Goal: Task Accomplishment & Management: Use online tool/utility

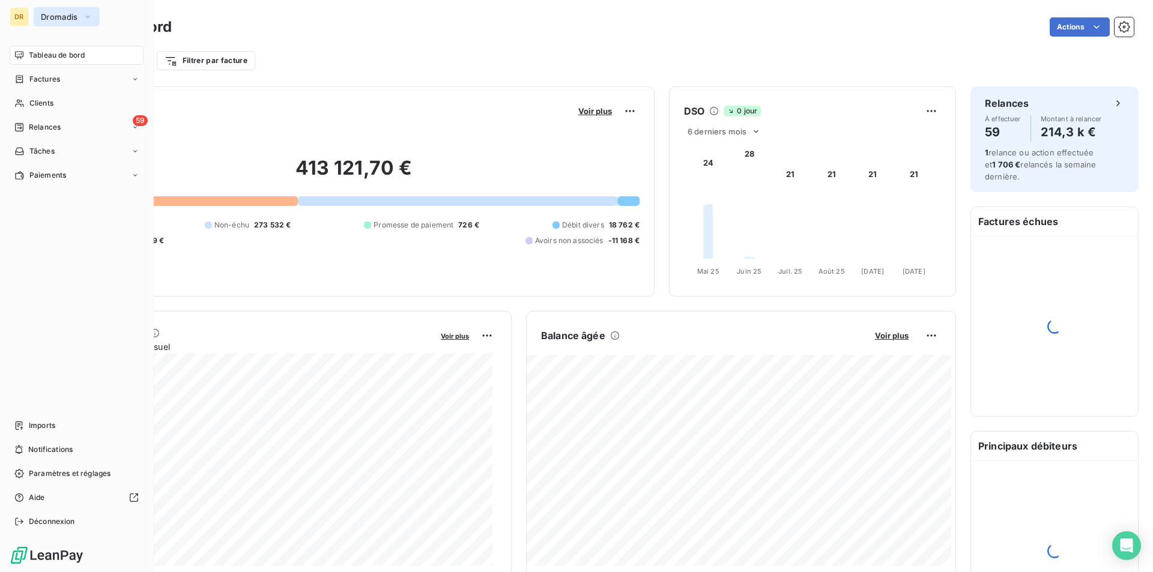
click at [41, 17] on span "Dromadis" at bounding box center [59, 17] width 37 height 10
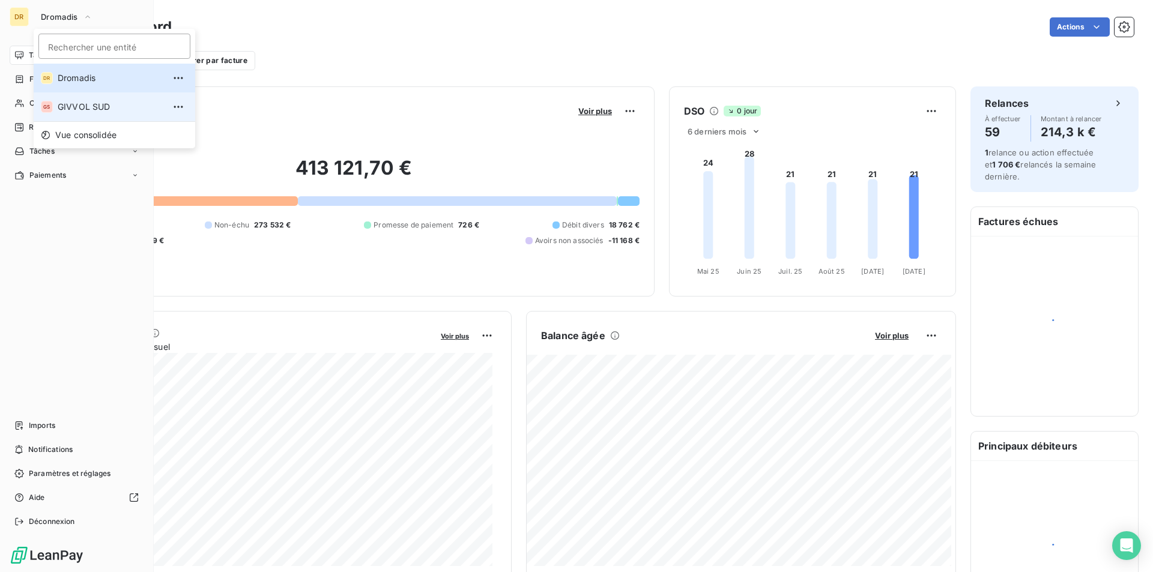
click at [63, 98] on li "GS GIVVOL SUD" at bounding box center [115, 106] width 162 height 29
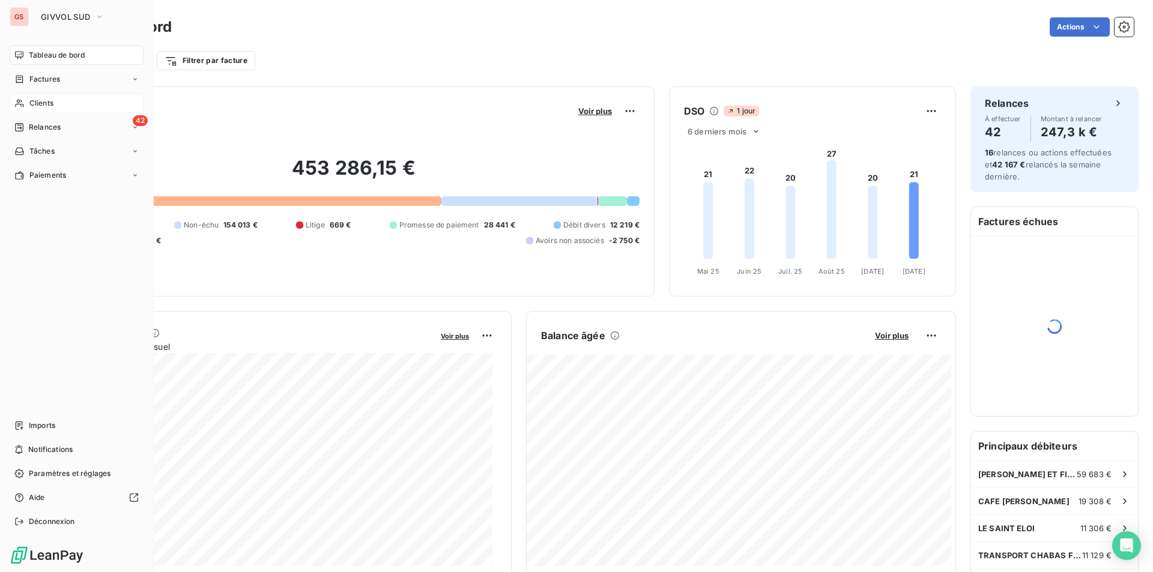
click at [47, 102] on span "Clients" at bounding box center [41, 103] width 24 height 11
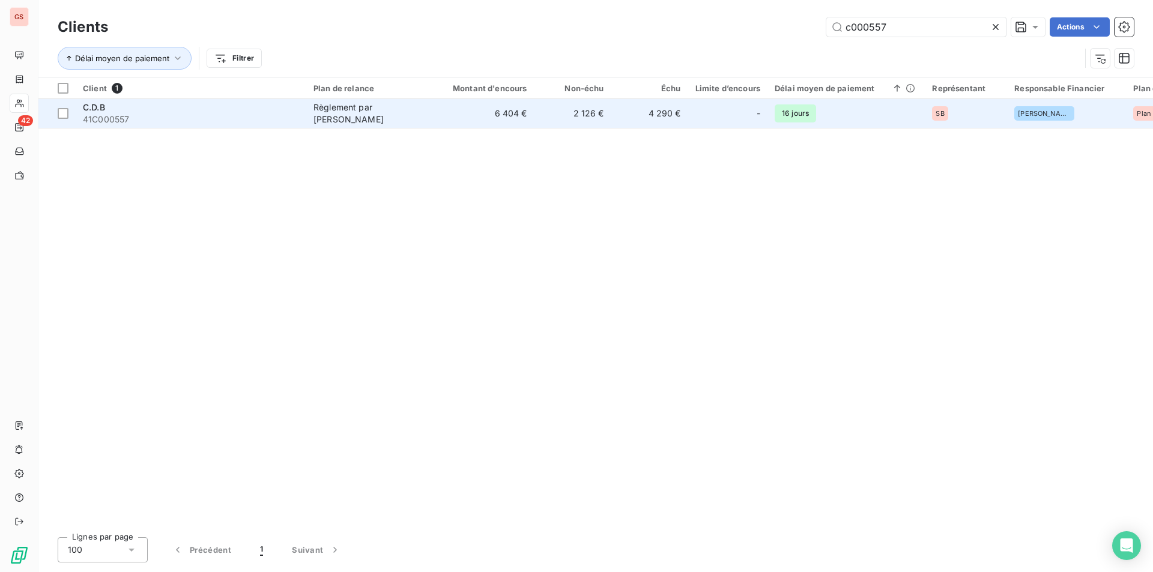
type input "c000557"
click at [656, 114] on td "4 290 €" at bounding box center [649, 113] width 77 height 29
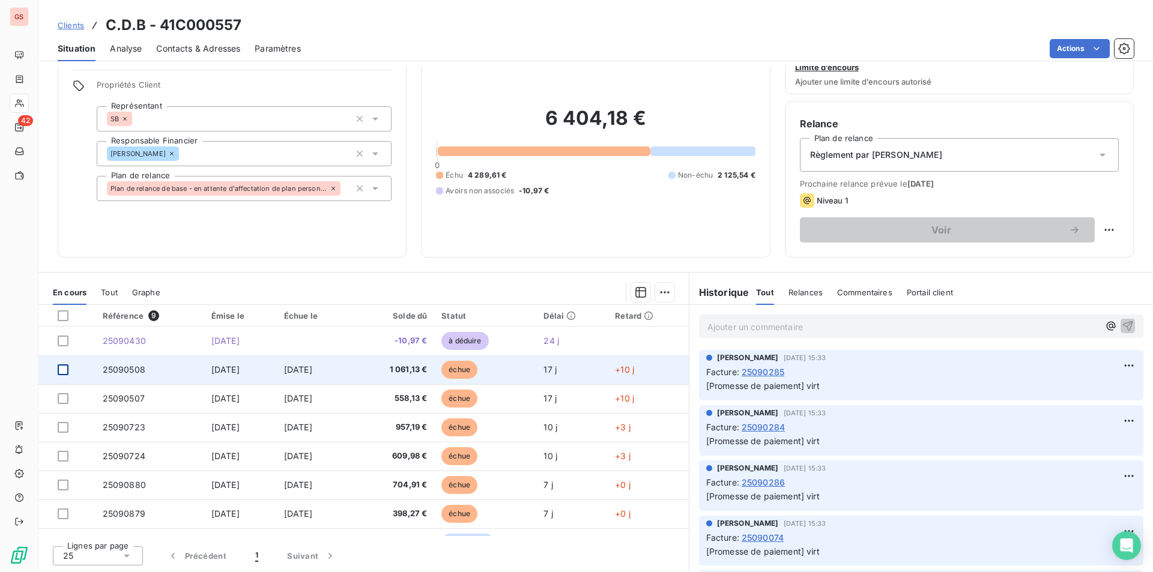
click at [59, 369] on div at bounding box center [63, 370] width 11 height 11
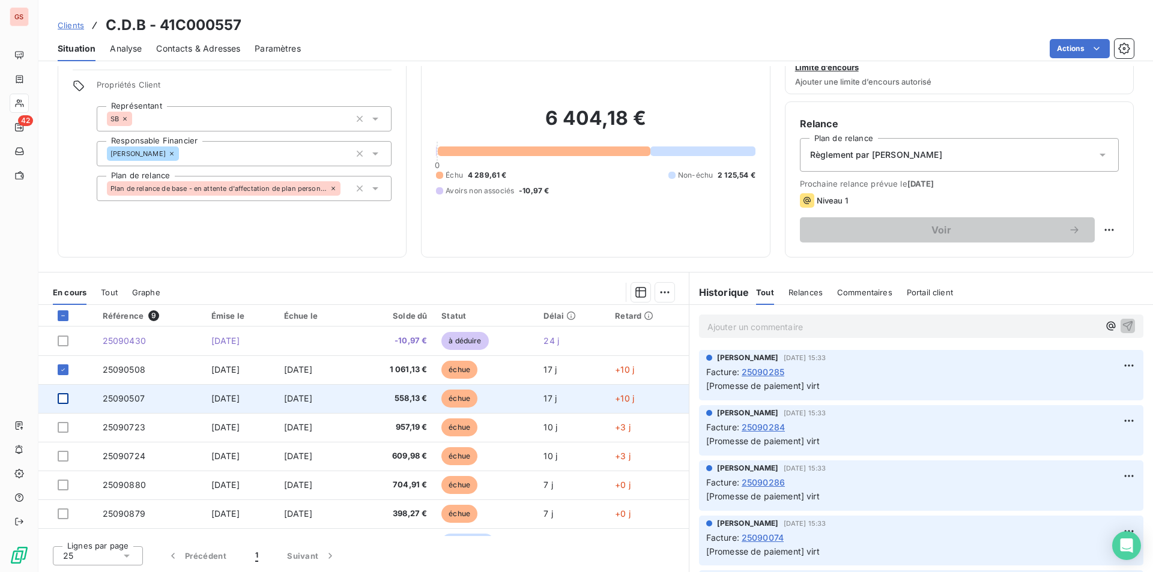
click at [61, 398] on div at bounding box center [63, 398] width 11 height 11
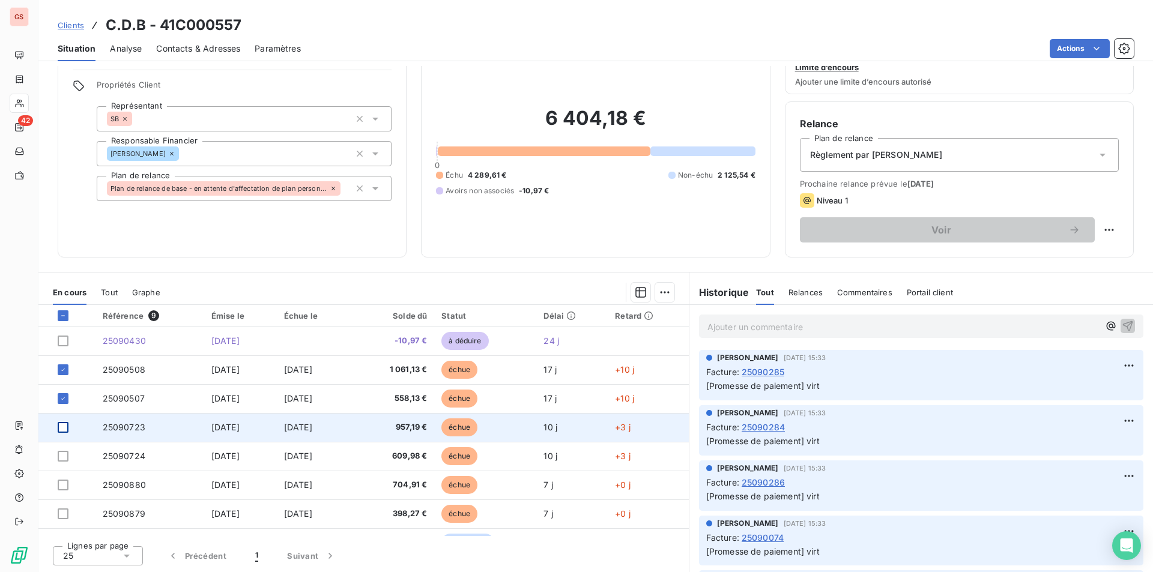
click at [64, 430] on div at bounding box center [63, 427] width 11 height 11
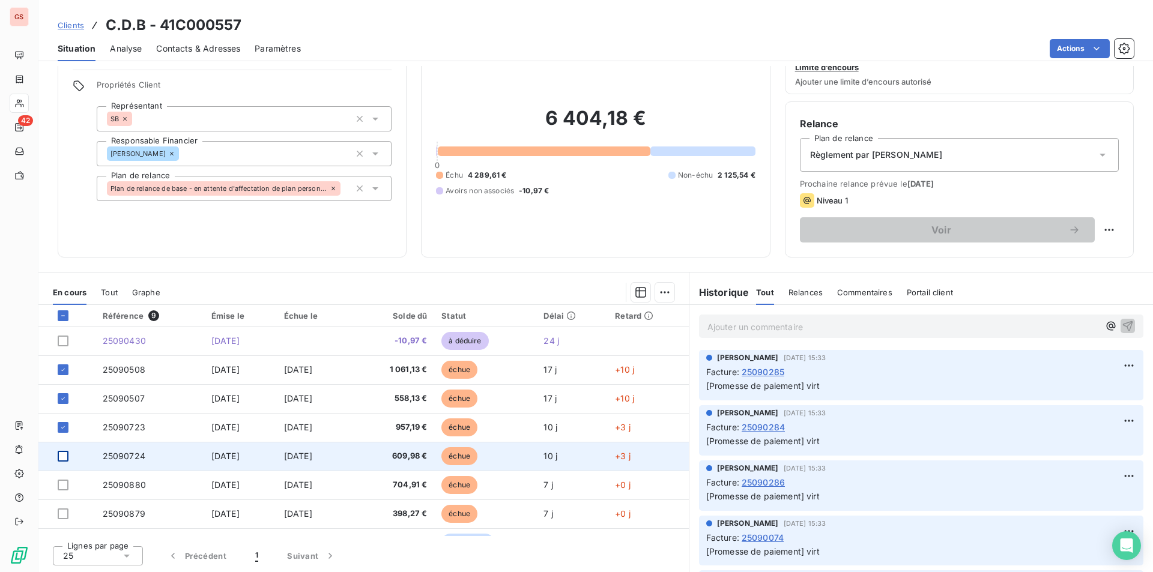
click at [67, 451] on div at bounding box center [63, 456] width 11 height 11
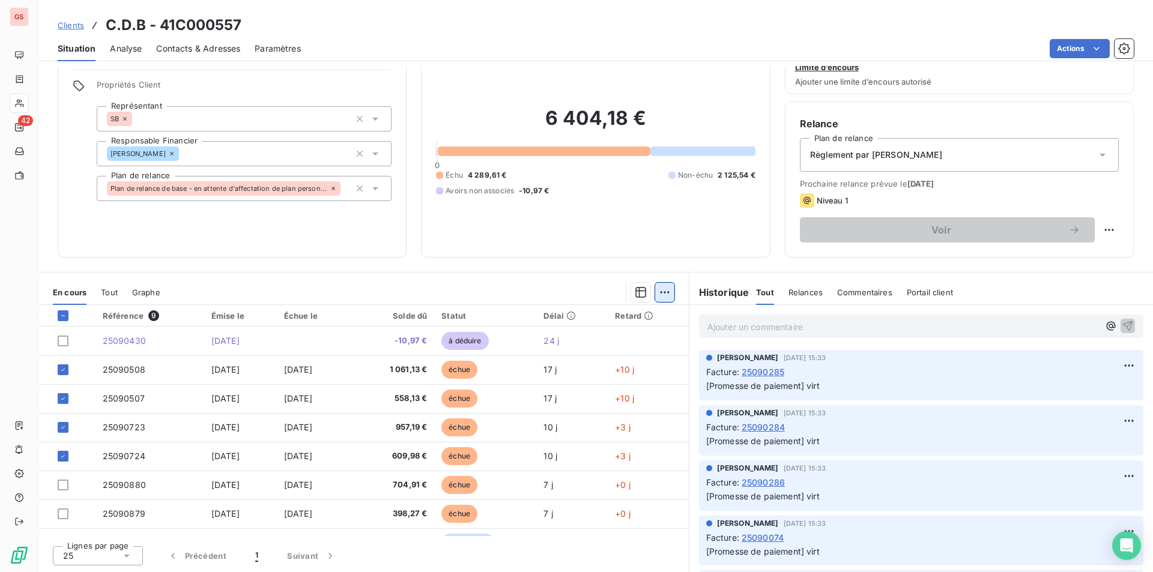
click at [652, 288] on html "GS 42 Clients C.D.B - 41C000557 Situation Analyse Contacts & Adresses Paramètre…" at bounding box center [576, 286] width 1153 height 572
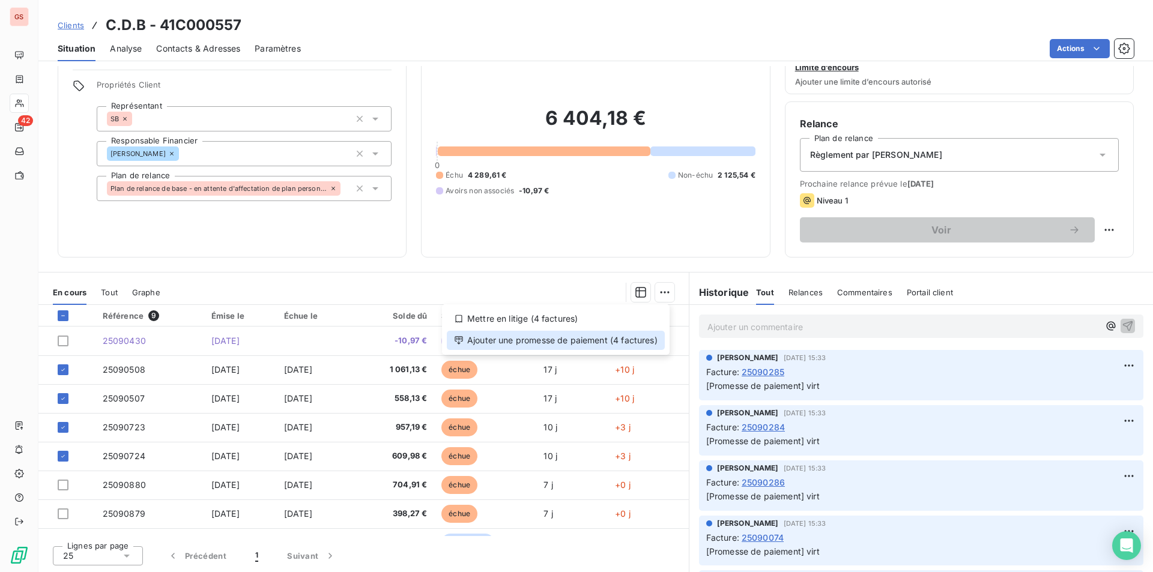
click at [549, 339] on div "Ajouter une promesse de paiement (4 factures)" at bounding box center [556, 340] width 218 height 19
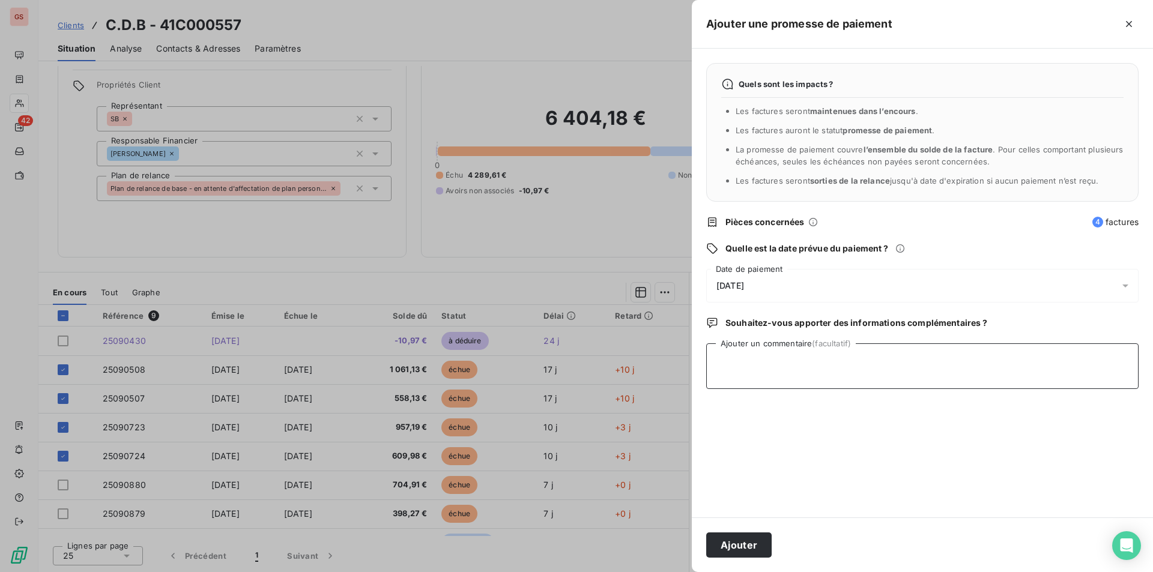
drag, startPoint x: 793, startPoint y: 369, endPoint x: 795, endPoint y: 363, distance: 6.1
click at [795, 363] on textarea "Ajouter un commentaire (facultatif)" at bounding box center [922, 367] width 432 height 46
click at [837, 298] on div "[DATE]" at bounding box center [922, 286] width 432 height 34
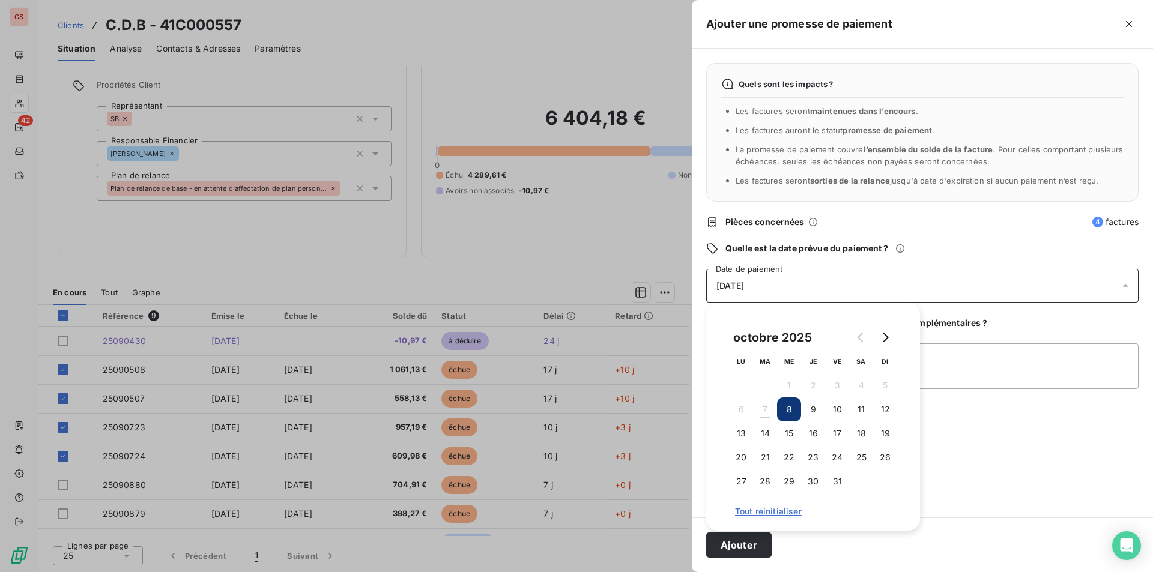
click at [837, 289] on div "[DATE]" at bounding box center [922, 286] width 432 height 34
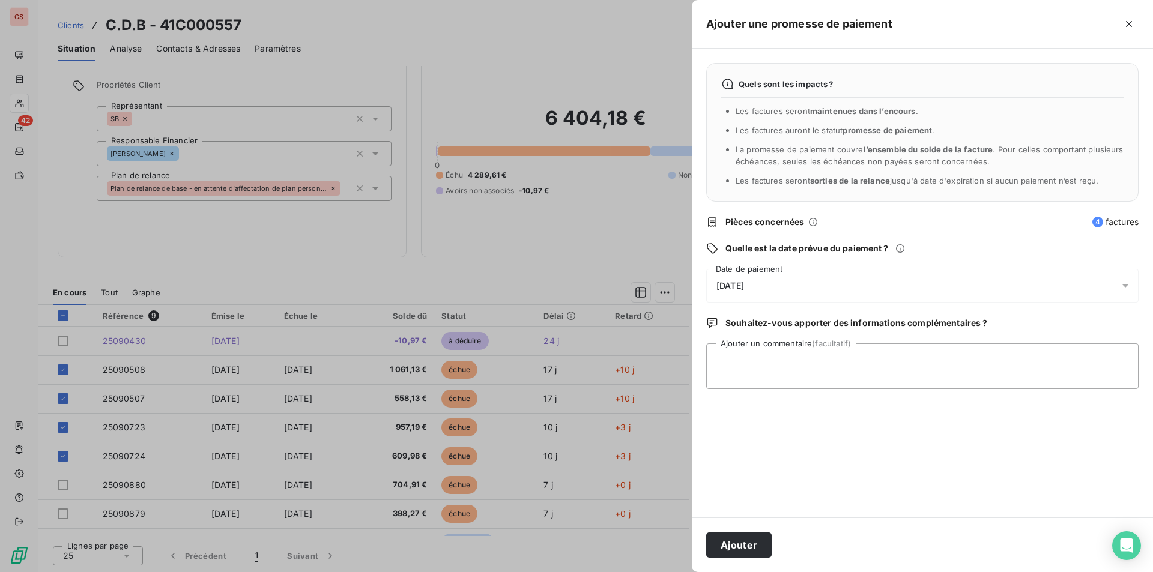
click at [849, 292] on div "[DATE]" at bounding box center [922, 286] width 432 height 34
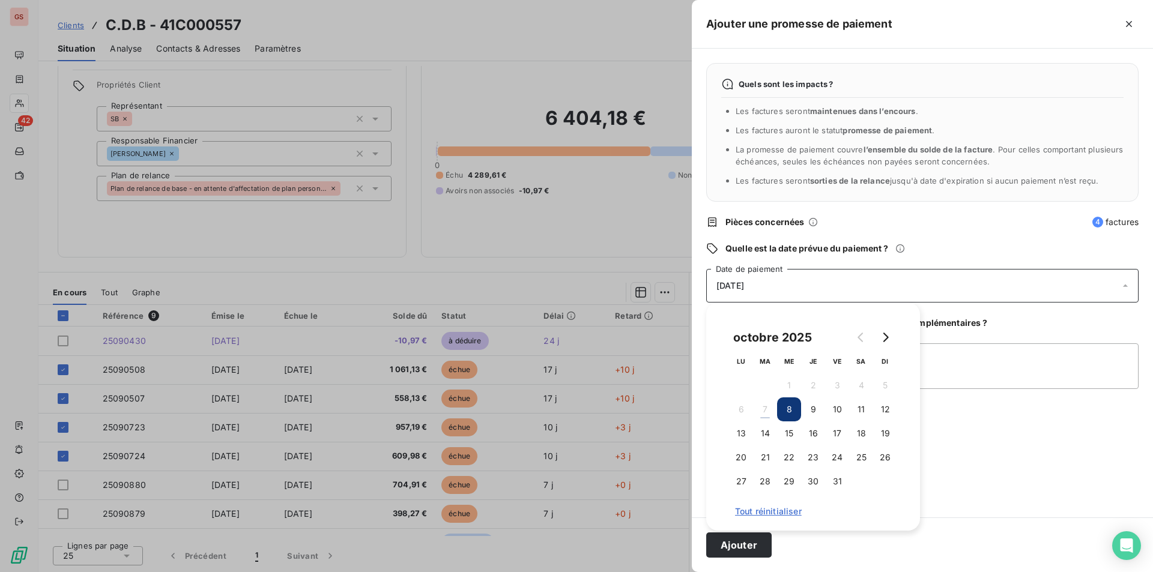
drag, startPoint x: 834, startPoint y: 409, endPoint x: 960, endPoint y: 378, distance: 130.5
click at [833, 409] on button "10" at bounding box center [837, 410] width 24 height 24
click at [991, 372] on textarea "Ajouter un commentaire (facultatif)" at bounding box center [922, 367] width 432 height 46
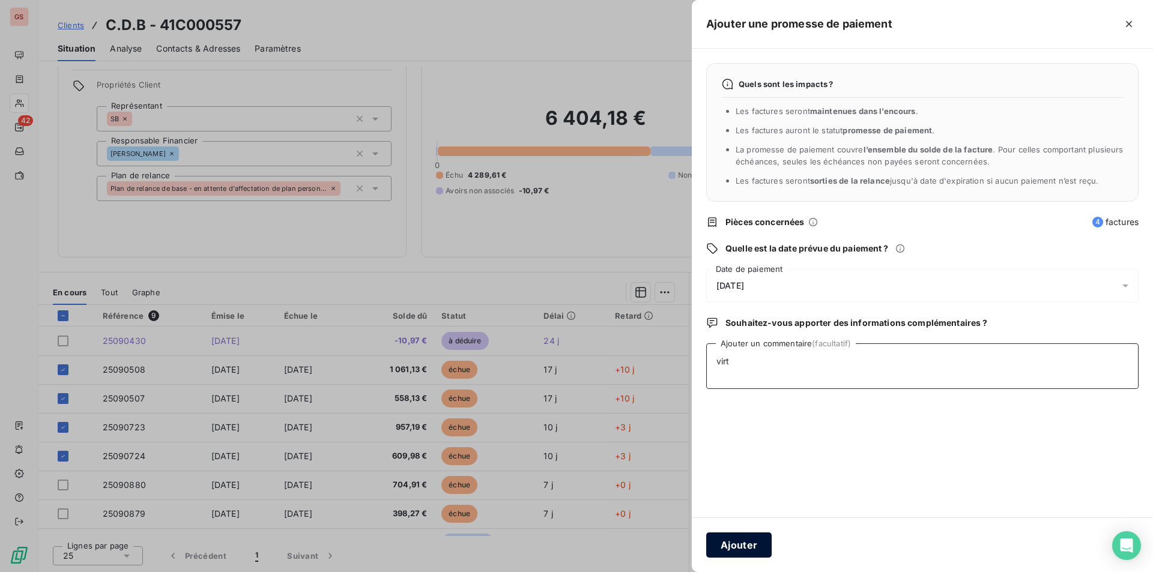
type textarea "virt"
click at [759, 542] on button "Ajouter" at bounding box center [738, 545] width 65 height 25
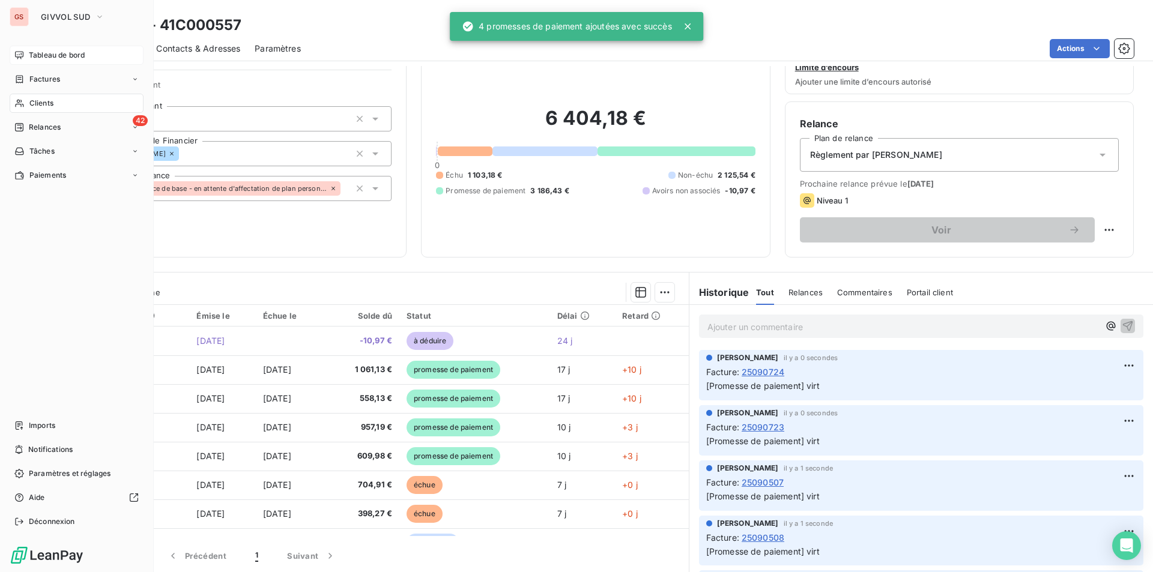
click at [42, 57] on span "Tableau de bord" at bounding box center [57, 55] width 56 height 11
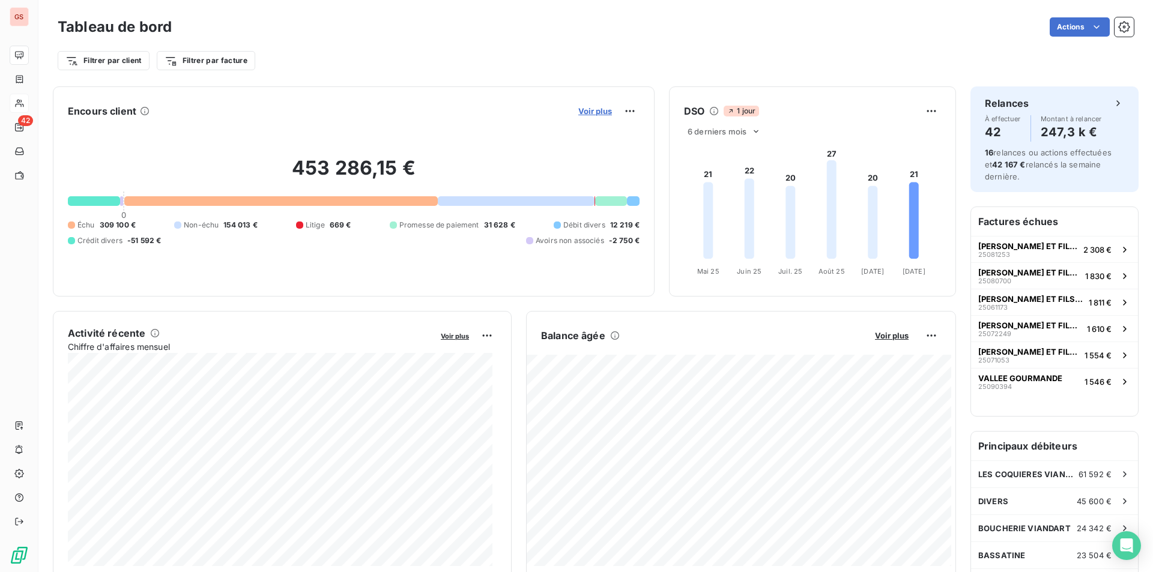
click at [599, 111] on span "Voir plus" at bounding box center [595, 111] width 34 height 10
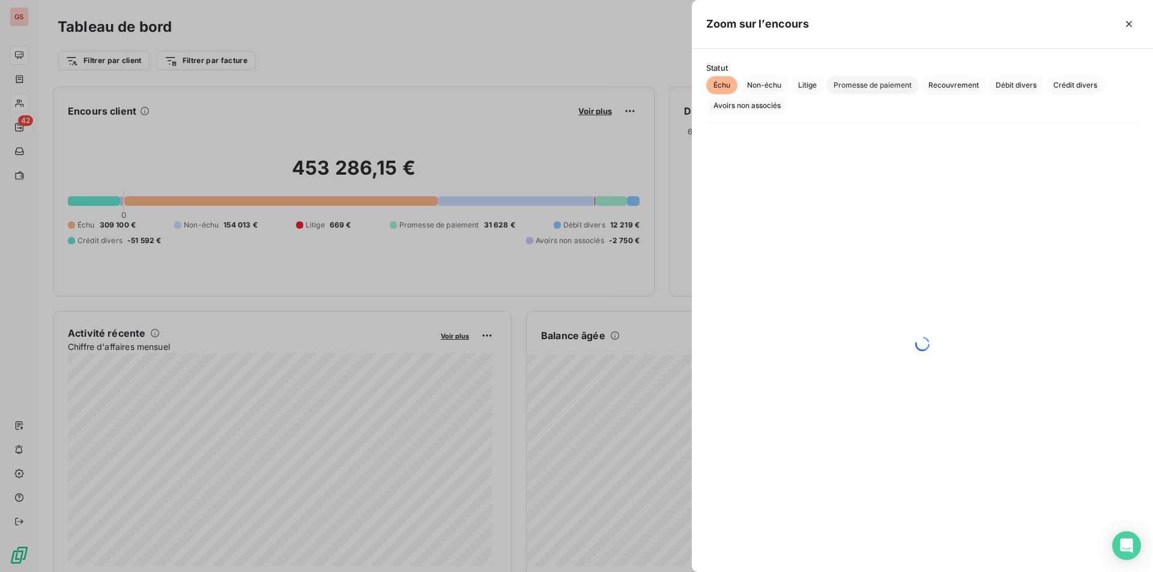
click at [873, 80] on span "Promesse de paiement" at bounding box center [872, 85] width 92 height 18
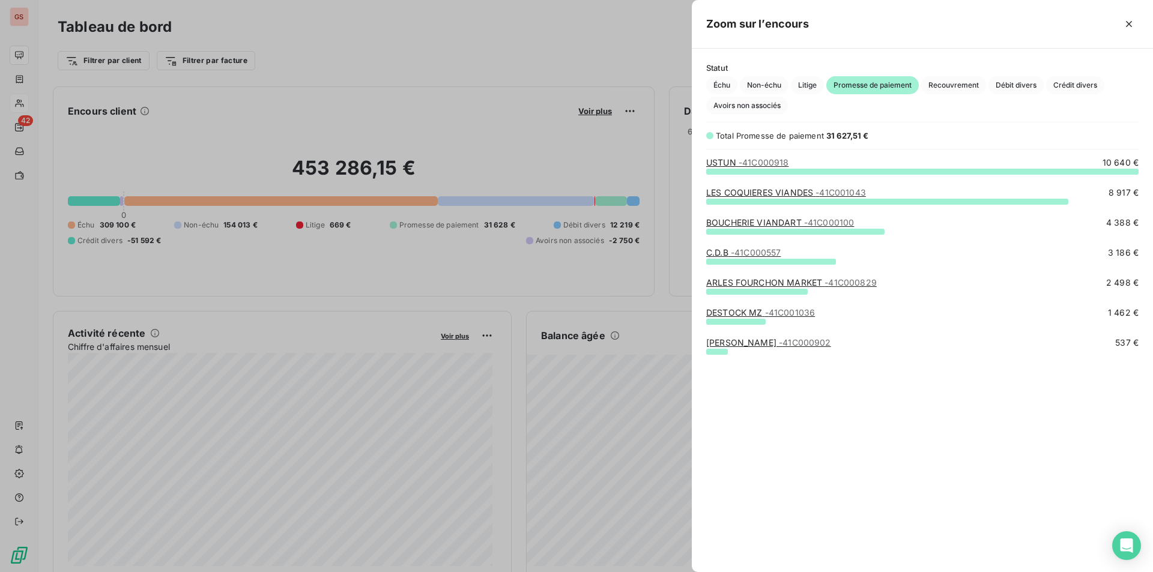
scroll to position [392, 452]
click at [1126, 31] on button "button" at bounding box center [1129, 23] width 19 height 19
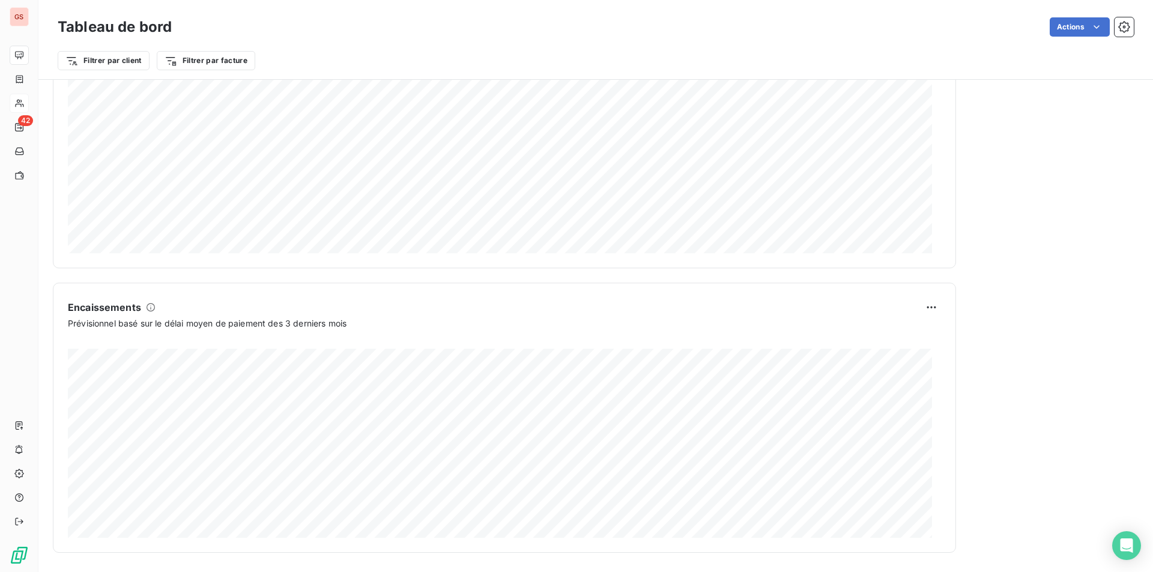
scroll to position [178, 0]
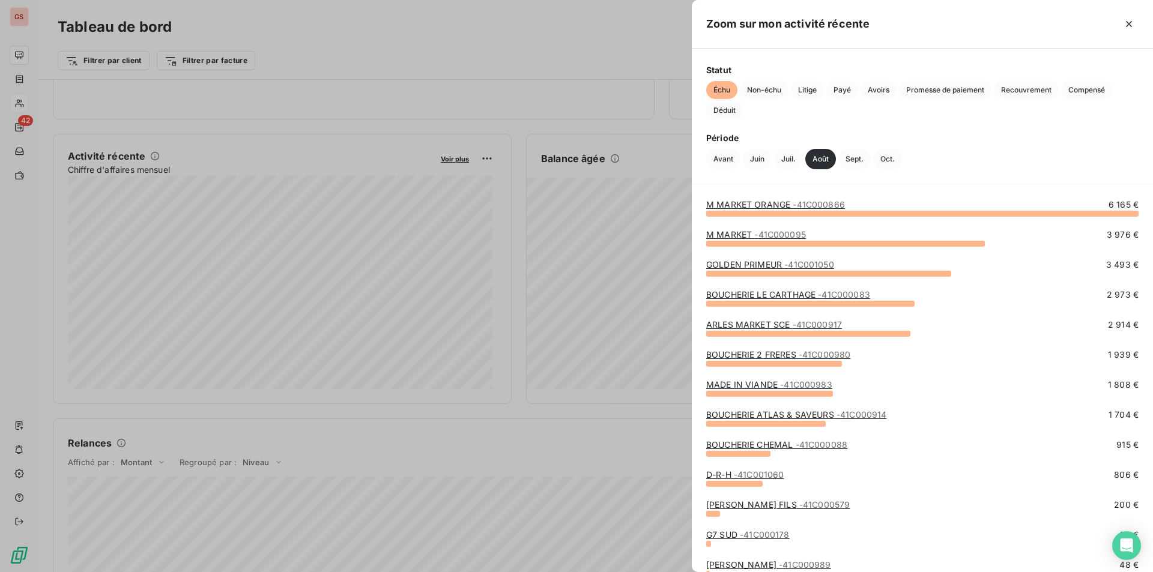
click at [32, 99] on div at bounding box center [576, 286] width 1153 height 572
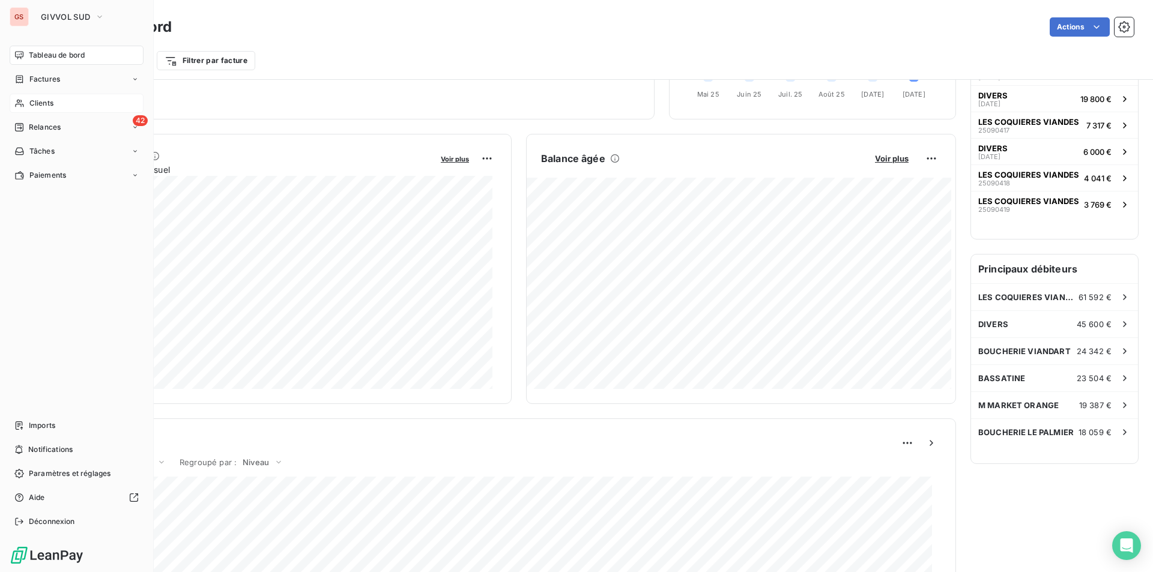
click at [25, 105] on div "Clients" at bounding box center [77, 103] width 134 height 19
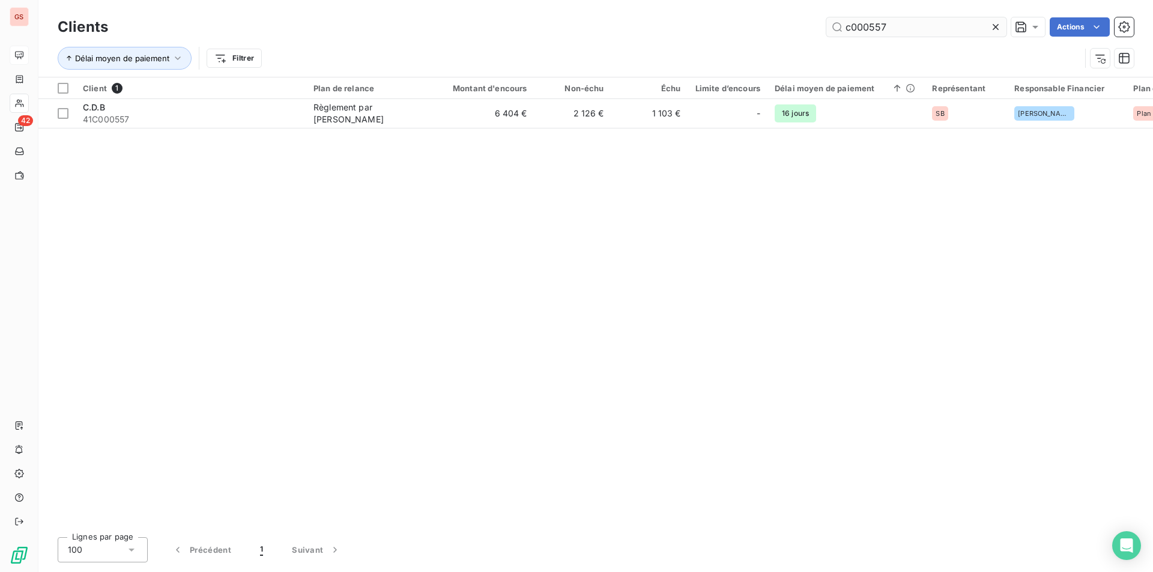
drag, startPoint x: 869, startPoint y: 28, endPoint x: 929, endPoint y: 23, distance: 60.3
click at [928, 25] on input "c000557" at bounding box center [916, 26] width 180 height 19
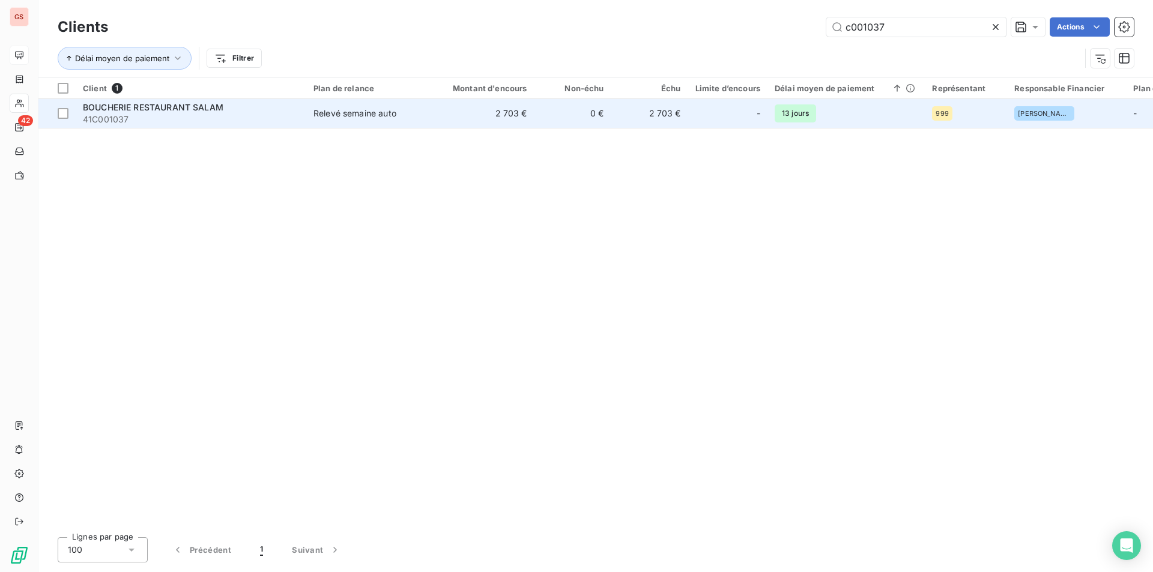
type input "c001037"
click at [362, 124] on td "Relevé semaine auto" at bounding box center [368, 113] width 125 height 29
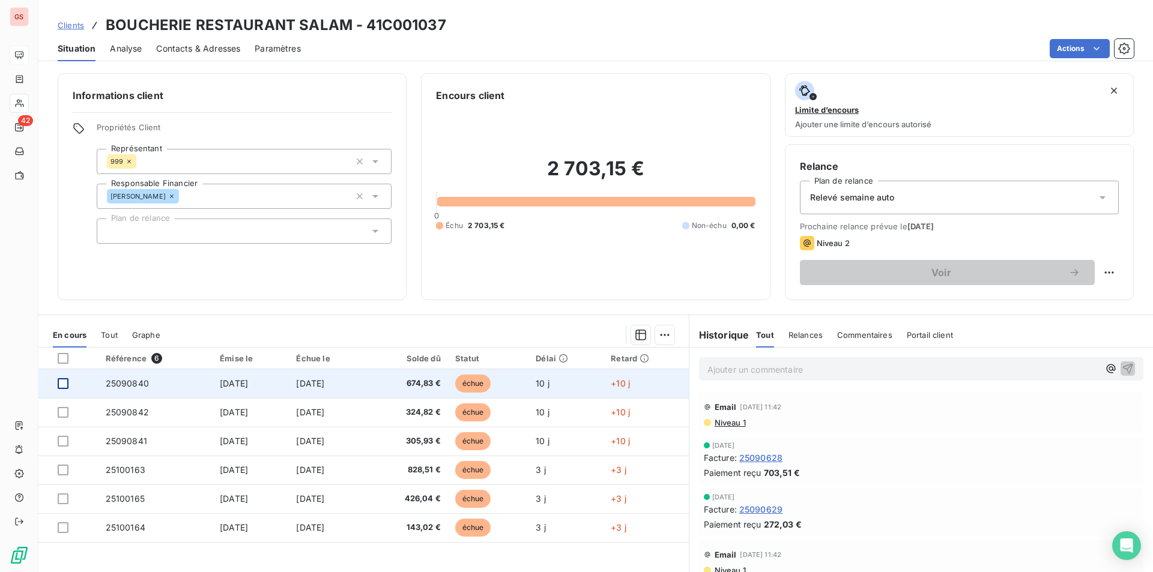
click at [62, 383] on div at bounding box center [63, 383] width 11 height 11
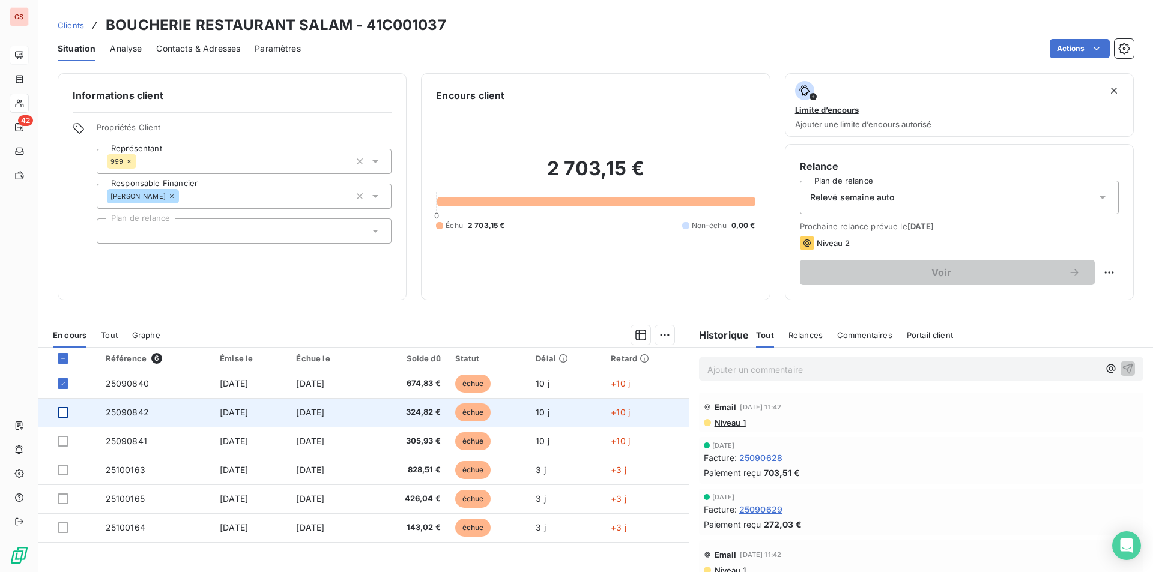
click at [63, 411] on div at bounding box center [63, 412] width 11 height 11
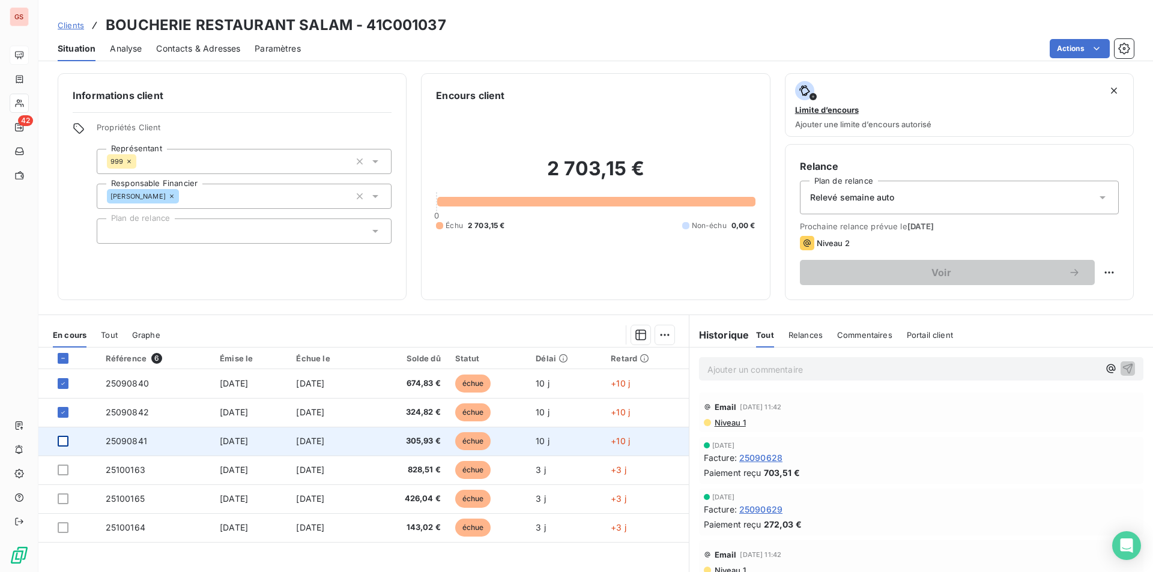
click at [63, 438] on div at bounding box center [63, 441] width 11 height 11
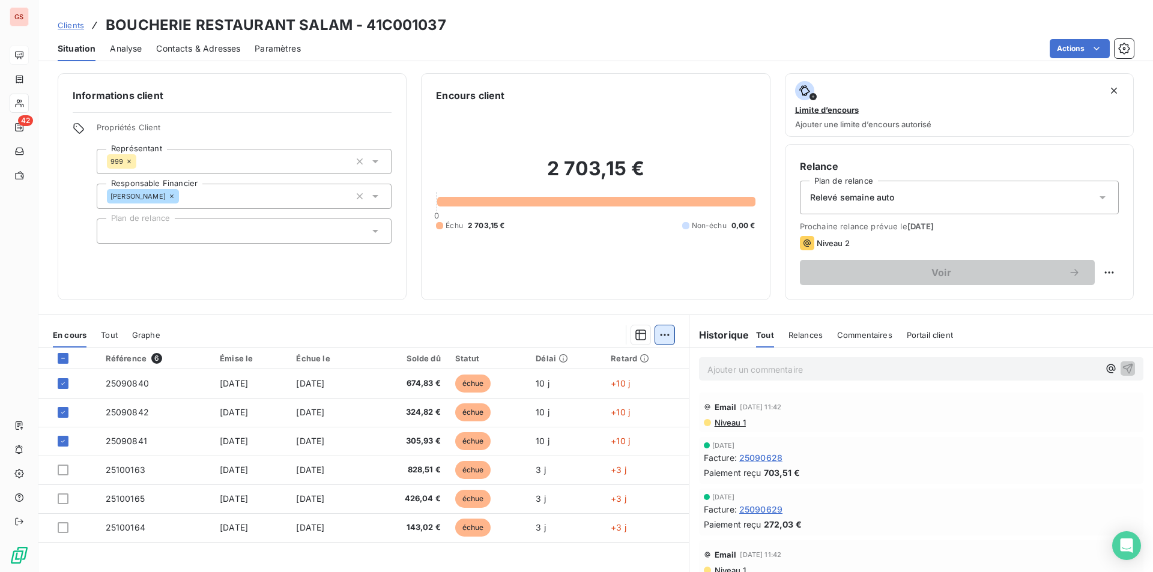
click at [652, 335] on html "GS 42 Clients BOUCHERIE RESTAURANT SALAM - 41C001037 Situation Analyse Contacts…" at bounding box center [576, 286] width 1153 height 572
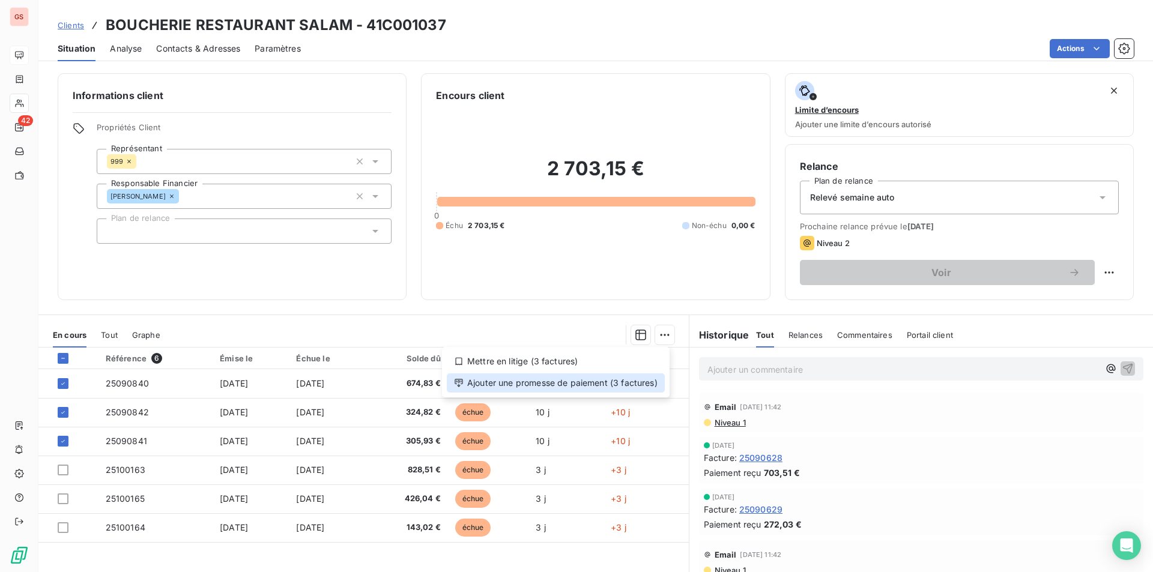
click at [598, 385] on div "Ajouter une promesse de paiement (3 factures)" at bounding box center [556, 383] width 218 height 19
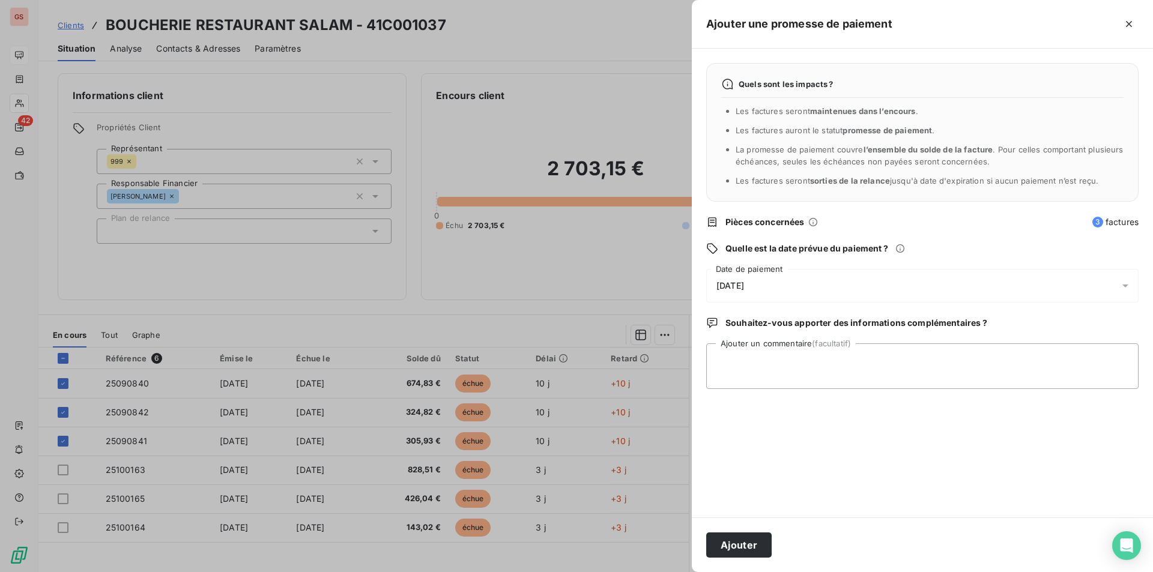
click at [778, 288] on div "[DATE]" at bounding box center [922, 286] width 432 height 34
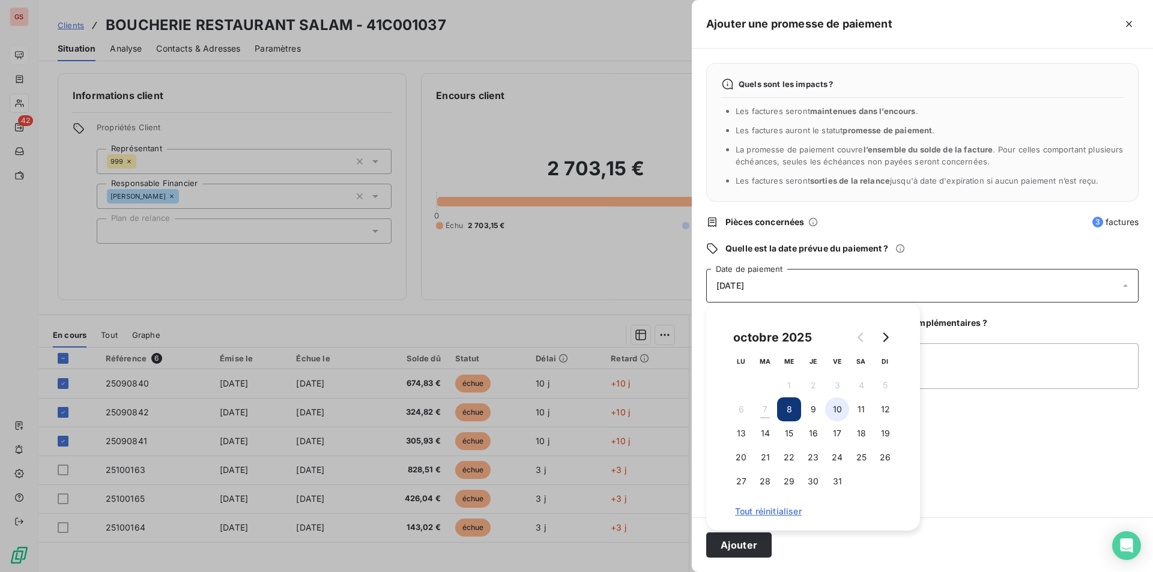
click at [831, 407] on button "10" at bounding box center [837, 410] width 24 height 24
click at [1007, 354] on textarea "Ajouter un commentaire (facultatif)" at bounding box center [922, 367] width 432 height 46
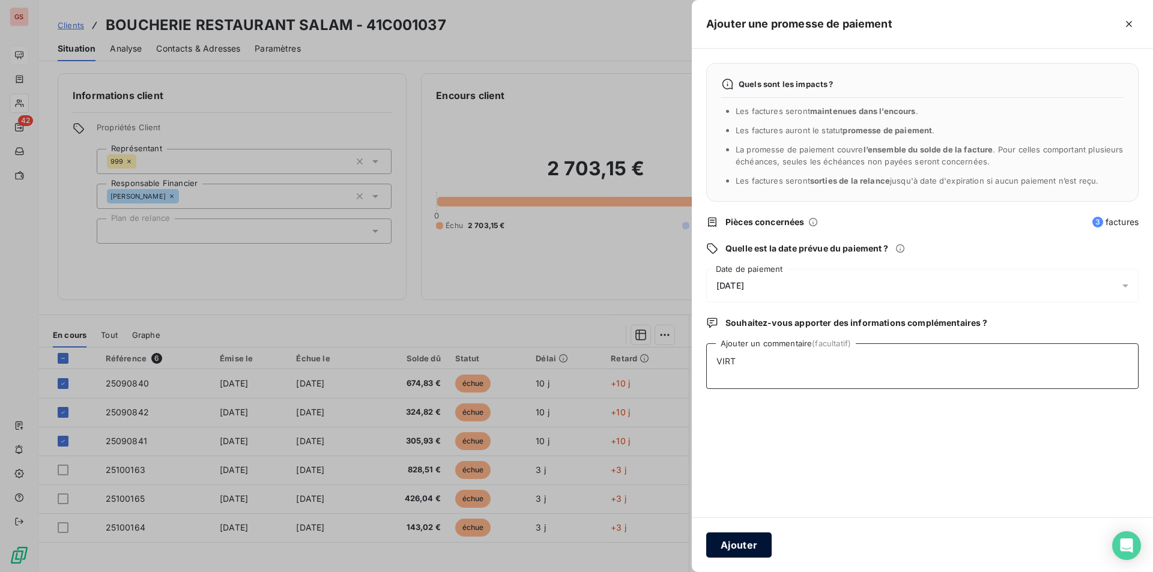
type textarea "VIRT"
click at [746, 547] on button "Ajouter" at bounding box center [738, 545] width 65 height 25
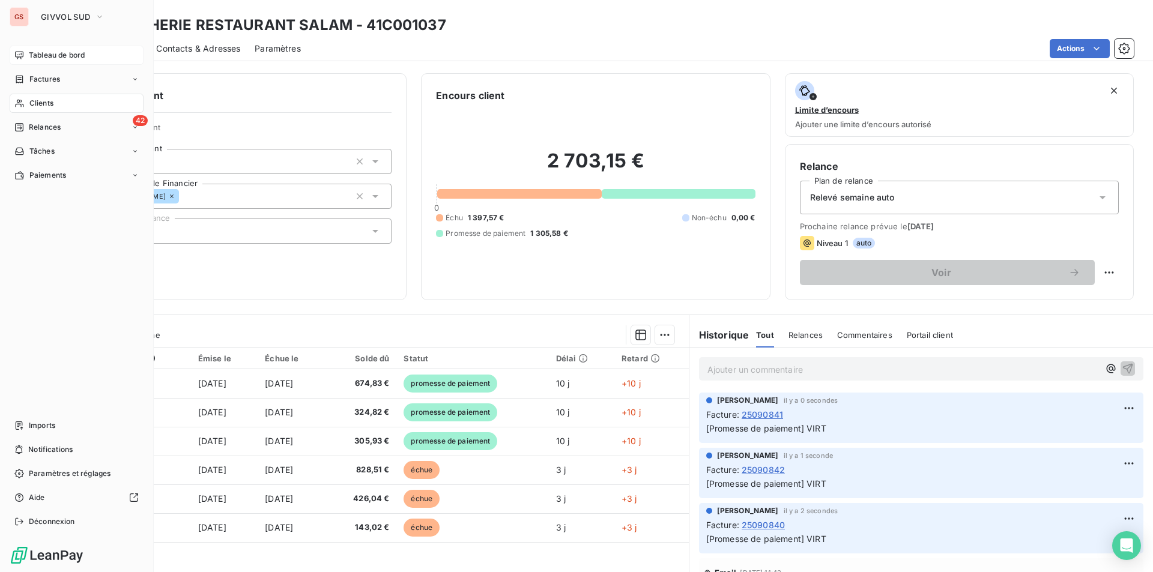
click at [35, 45] on div "GS GIVVOL SUD Tableau de bord Factures Clients 42 Relances Tâches Paiements Imp…" at bounding box center [77, 286] width 154 height 572
click at [38, 53] on span "Tableau de bord" at bounding box center [57, 55] width 56 height 11
